Goal: Transaction & Acquisition: Purchase product/service

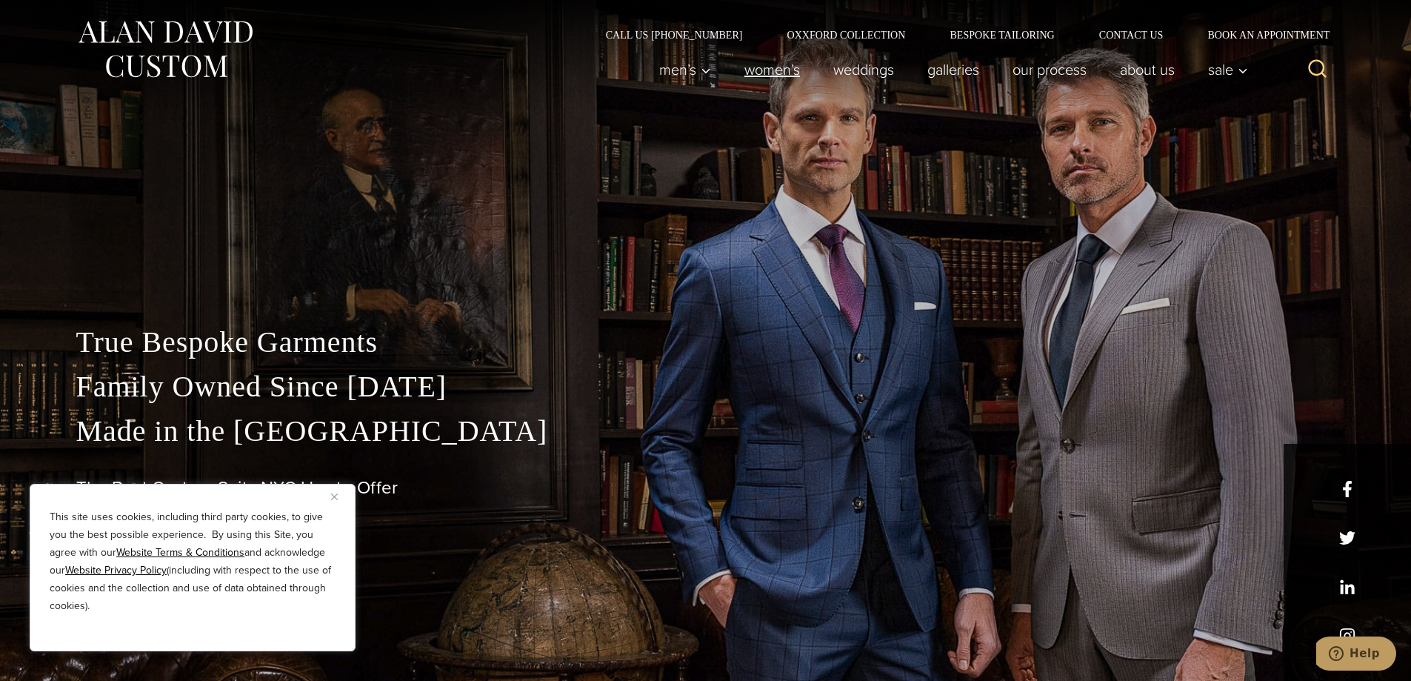
click at [769, 69] on link "Women’s" at bounding box center [771, 70] width 89 height 30
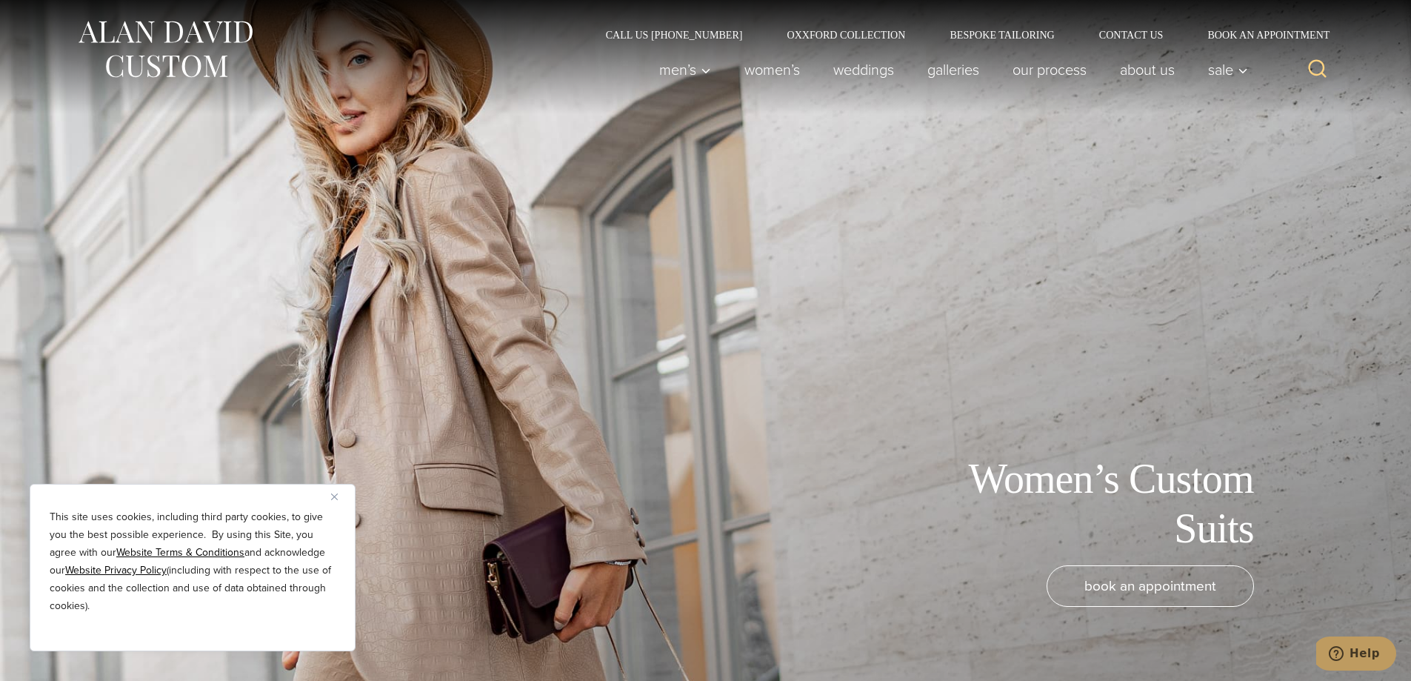
click at [336, 500] on button "Close" at bounding box center [340, 496] width 18 height 18
